Goal: Transaction & Acquisition: Purchase product/service

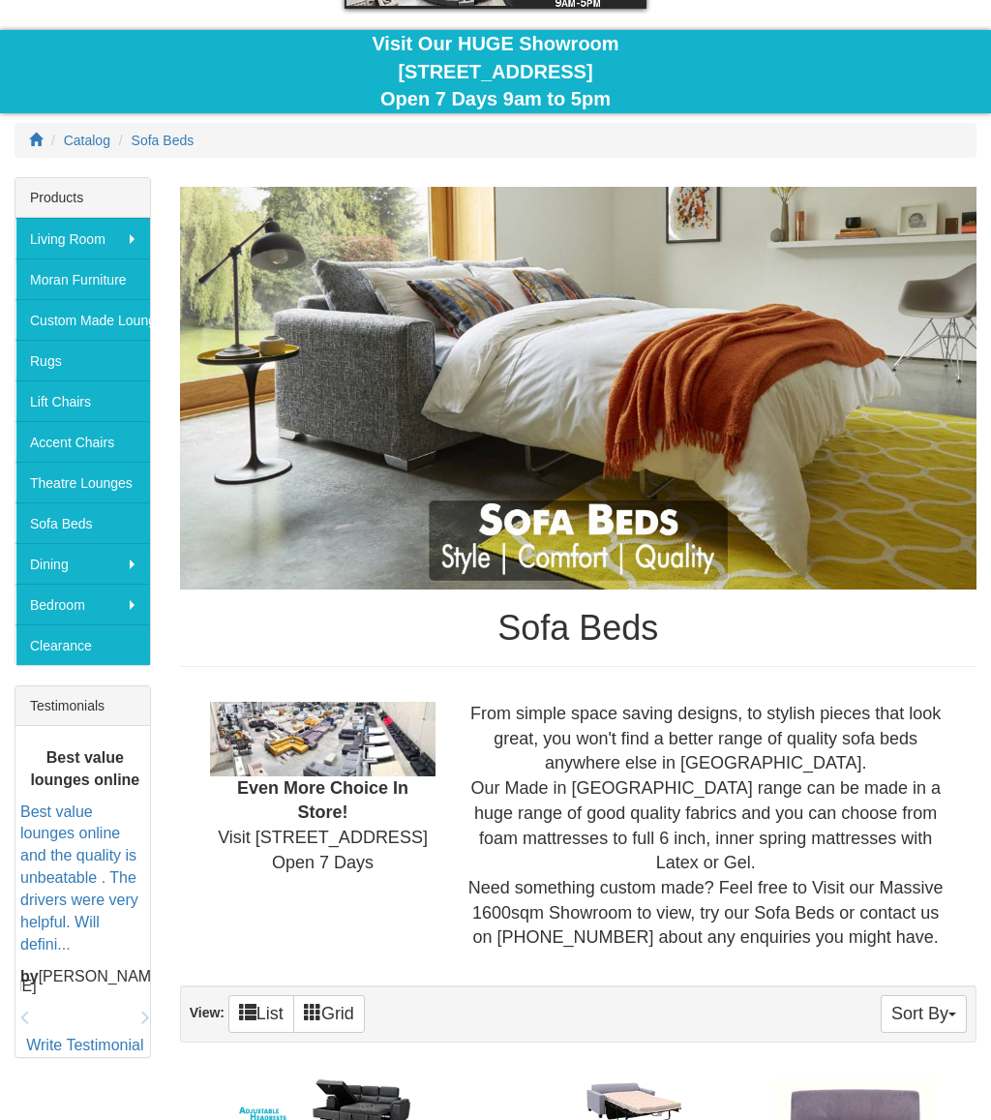
scroll to position [150, 0]
click at [101, 640] on link "Clearance" at bounding box center [82, 644] width 135 height 41
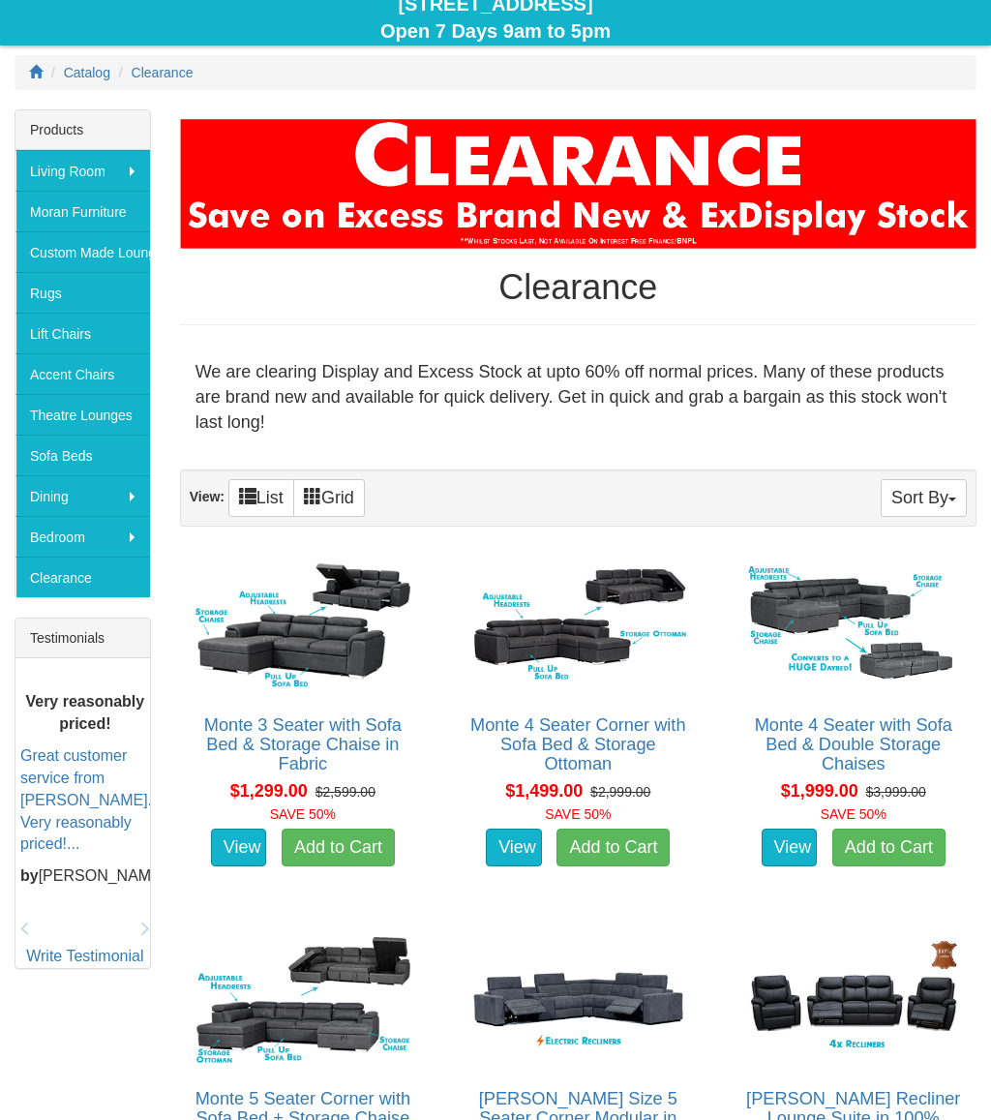
scroll to position [216, 0]
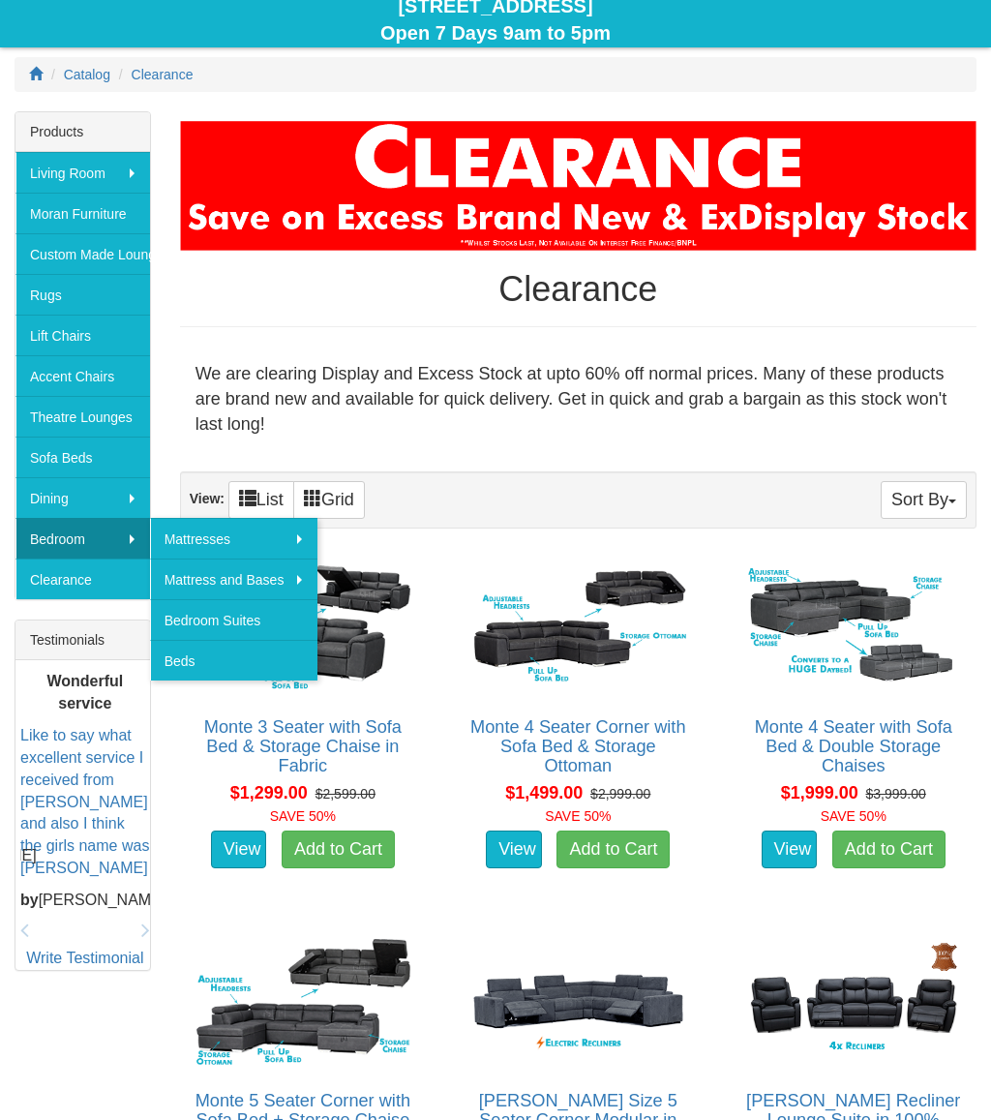
click at [198, 648] on link "Beds" at bounding box center [234, 660] width 168 height 41
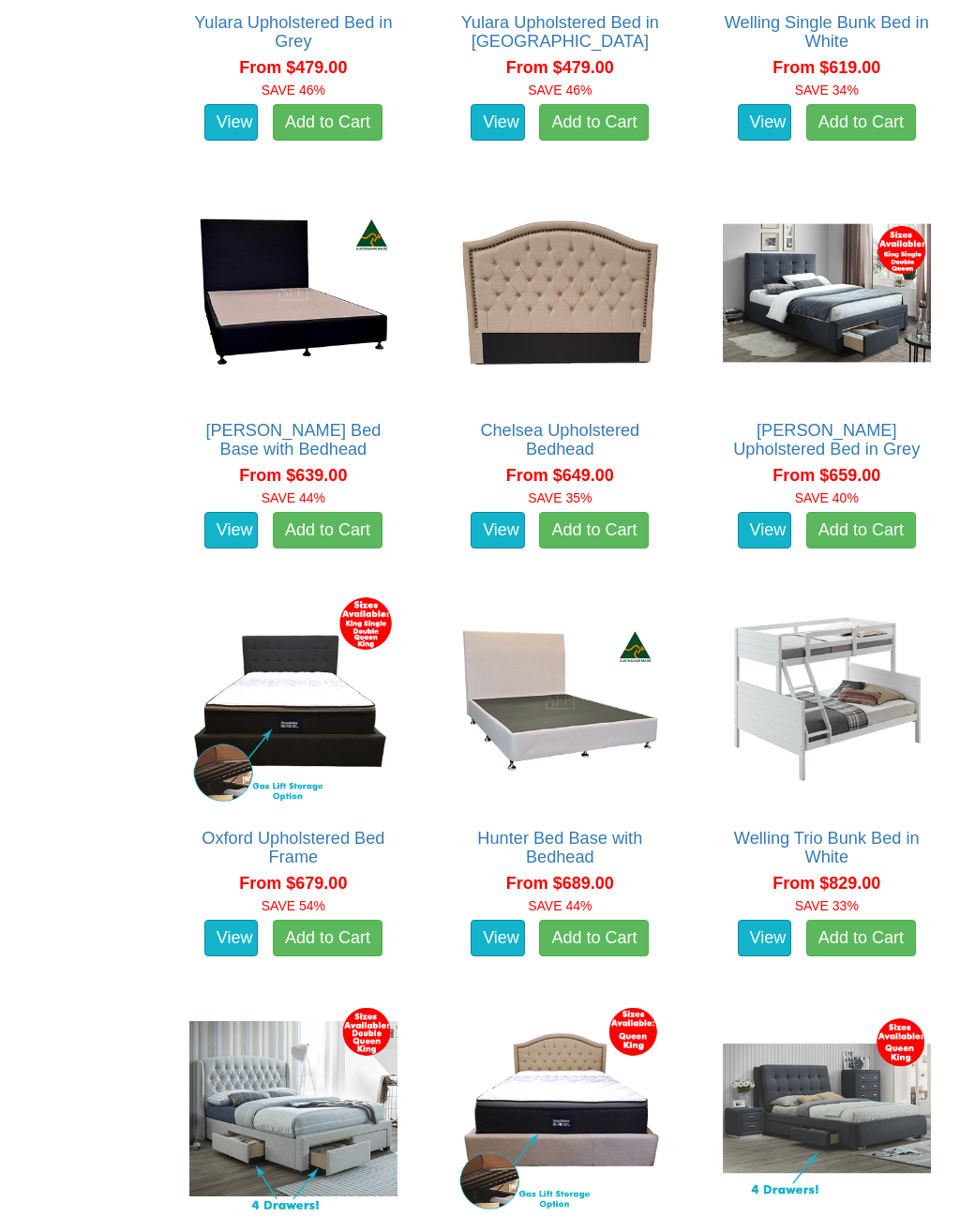
scroll to position [1699, 0]
click at [909, 657] on img at bounding box center [827, 700] width 218 height 218
